Goal: Book appointment/travel/reservation

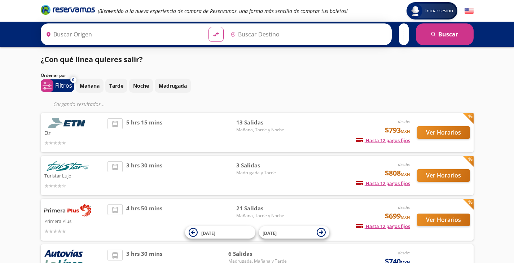
type input "[GEOGRAPHIC_DATA], [GEOGRAPHIC_DATA]"
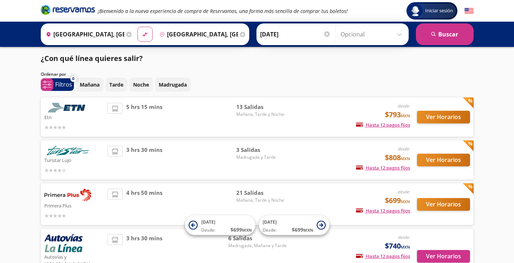
scroll to position [3, 0]
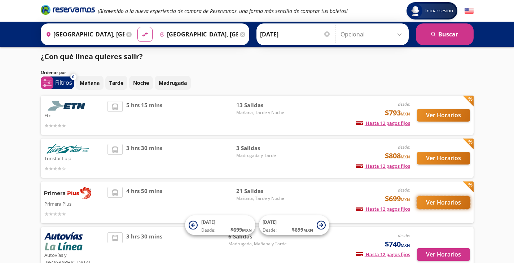
click at [438, 200] on button "Ver Horarios" at bounding box center [443, 202] width 53 height 13
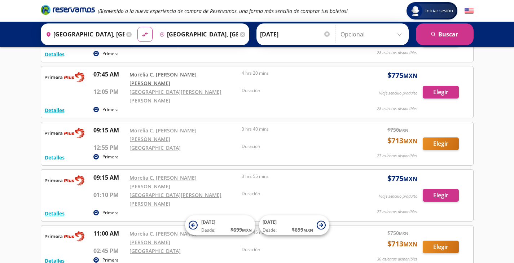
scroll to position [152, 0]
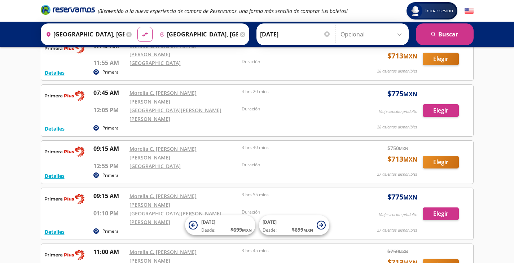
click at [272, 35] on input "[DATE]" at bounding box center [295, 34] width 71 height 18
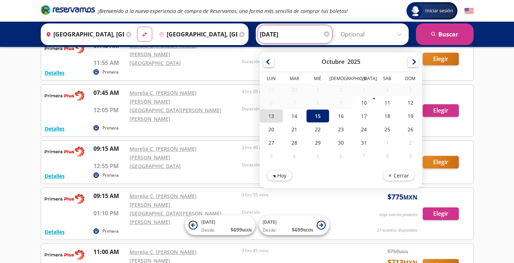
click at [277, 118] on div "13" at bounding box center [271, 115] width 23 height 13
type input "[DATE]"
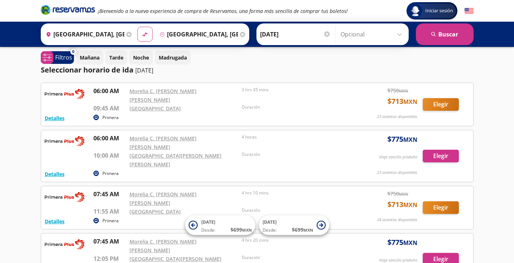
scroll to position [0, 0]
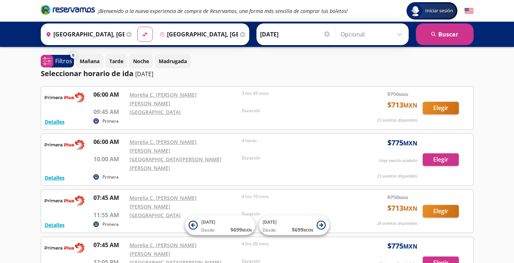
click at [97, 32] on input "[GEOGRAPHIC_DATA], [GEOGRAPHIC_DATA]" at bounding box center [84, 34] width 82 height 18
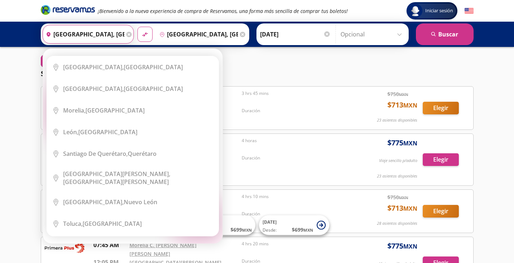
drag, startPoint x: 97, startPoint y: 32, endPoint x: 130, endPoint y: 34, distance: 33.2
click at [130, 34] on icon at bounding box center [128, 34] width 5 height 5
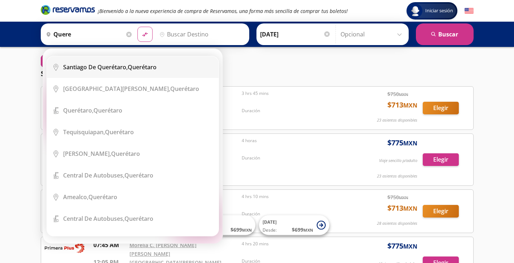
click at [122, 64] on b "Santiago de Querétaro," at bounding box center [95, 67] width 65 height 8
type input "[PERSON_NAME] de Querétaro, [GEOGRAPHIC_DATA]"
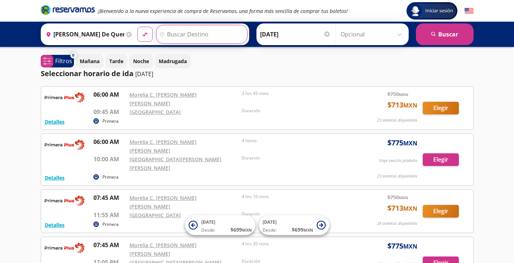
click at [207, 32] on input "Destino" at bounding box center [201, 34] width 89 height 18
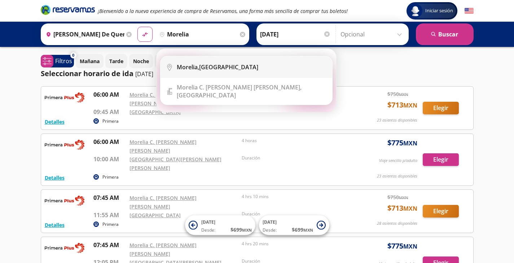
click at [222, 69] on div "[GEOGRAPHIC_DATA], [GEOGRAPHIC_DATA]" at bounding box center [218, 67] width 82 height 8
type input "[GEOGRAPHIC_DATA], [GEOGRAPHIC_DATA]"
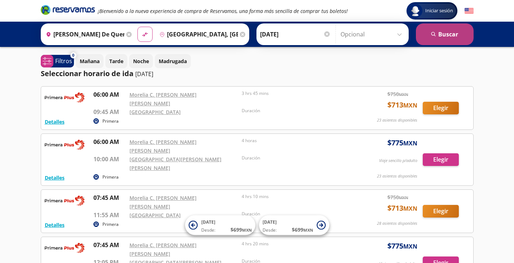
click at [444, 34] on button "search [GEOGRAPHIC_DATA]" at bounding box center [445, 34] width 58 height 22
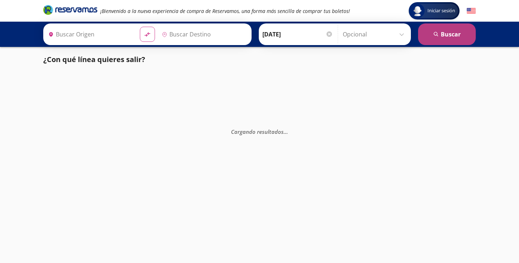
type input "[PERSON_NAME] de Querétaro, [GEOGRAPHIC_DATA]"
type input "[GEOGRAPHIC_DATA], [GEOGRAPHIC_DATA]"
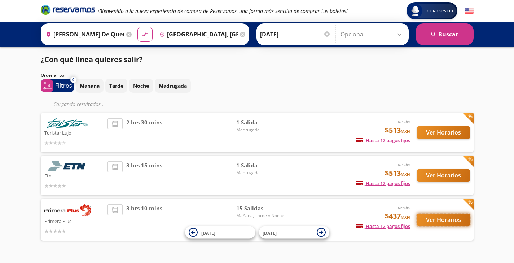
click at [437, 220] on button "Ver Horarios" at bounding box center [443, 220] width 53 height 13
